Goal: Find contact information: Find contact information

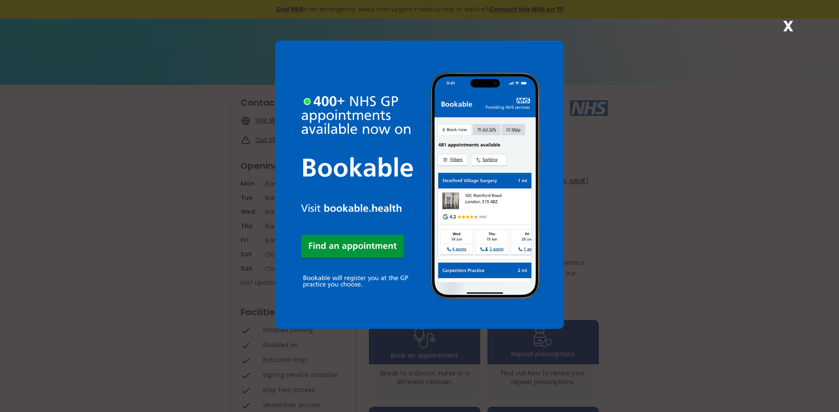
click at [788, 26] on strong "X" at bounding box center [788, 25] width 11 height 21
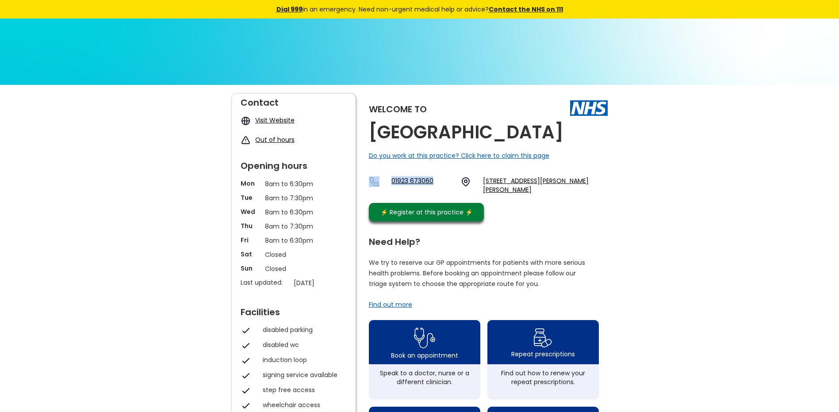
drag, startPoint x: 382, startPoint y: 194, endPoint x: 434, endPoint y: 210, distance: 55.0
click at [434, 210] on div "Welcome to [GEOGRAPHIC_DATA] Do you work at this practice? Click here to claim …" at bounding box center [488, 160] width 239 height 132
drag, startPoint x: 438, startPoint y: 158, endPoint x: 363, endPoint y: 136, distance: 78.2
copy h2 "[GEOGRAPHIC_DATA]"
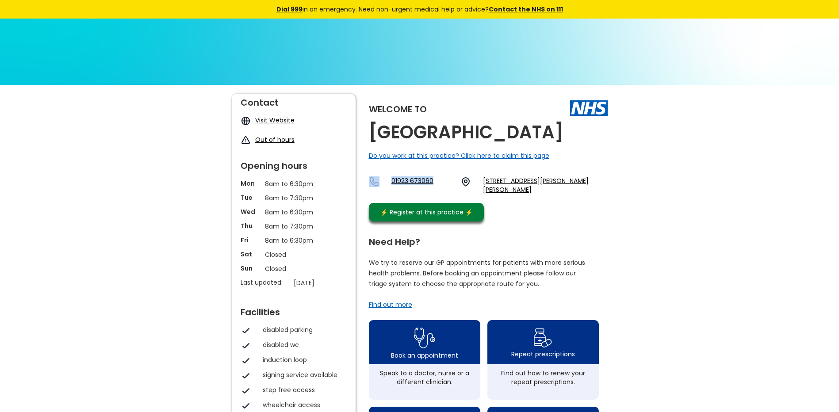
copy h2 "[GEOGRAPHIC_DATA]"
drag, startPoint x: 383, startPoint y: 200, endPoint x: 438, endPoint y: 205, distance: 55.0
click at [438, 194] on div "01923 673060 [STREET_ADDRESS][PERSON_NAME][PERSON_NAME]" at bounding box center [488, 186] width 239 height 18
copy div "01923 673060"
drag, startPoint x: 429, startPoint y: 155, endPoint x: 368, endPoint y: 134, distance: 64.8
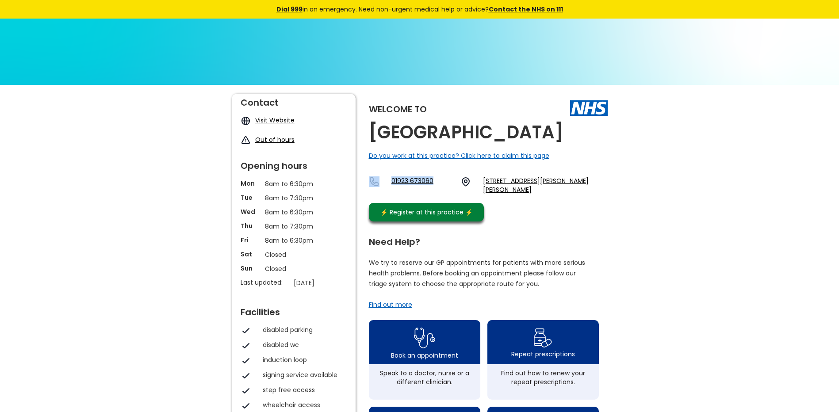
copy h2 "[GEOGRAPHIC_DATA]"
drag, startPoint x: 382, startPoint y: 197, endPoint x: 437, endPoint y: 206, distance: 55.6
click at [437, 194] on div "01923 673060 [STREET_ADDRESS][PERSON_NAME][PERSON_NAME]" at bounding box center [488, 186] width 239 height 18
copy div "01923 673060"
